Goal: Task Accomplishment & Management: Complete application form

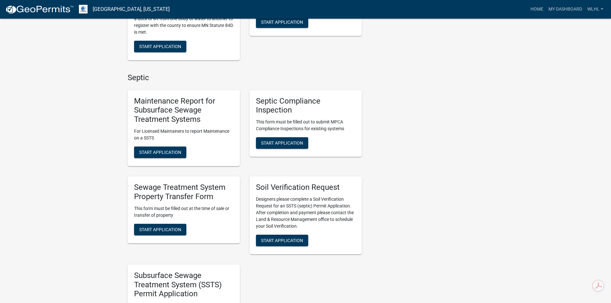
scroll to position [225, 0]
click at [175, 227] on span "Start Application" at bounding box center [160, 229] width 42 height 5
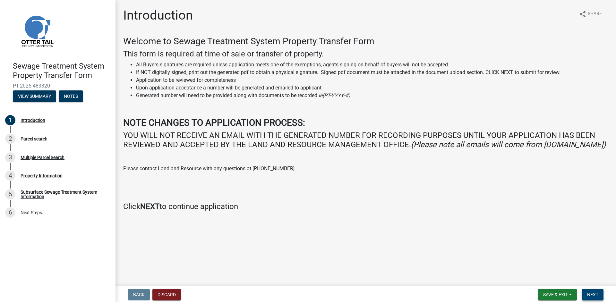
click at [599, 293] on span "Next" at bounding box center [592, 294] width 11 height 5
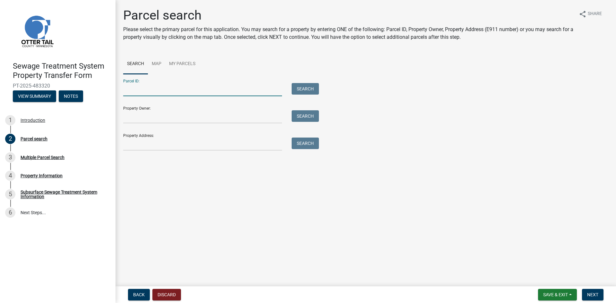
click at [149, 85] on input "Parcel ID:" at bounding box center [202, 89] width 159 height 13
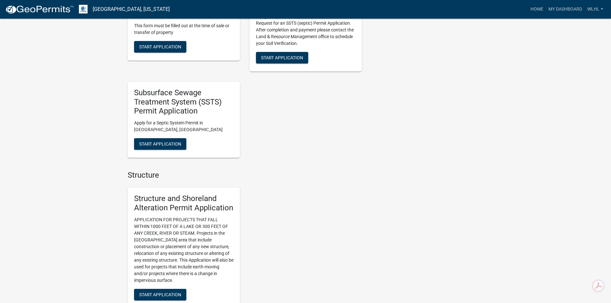
scroll to position [289, 0]
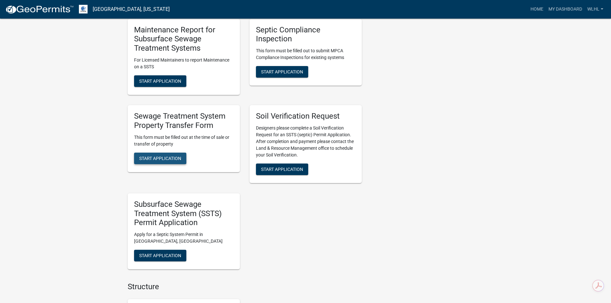
click at [168, 155] on button "Start Application" at bounding box center [160, 159] width 52 height 12
